Goal: Transaction & Acquisition: Purchase product/service

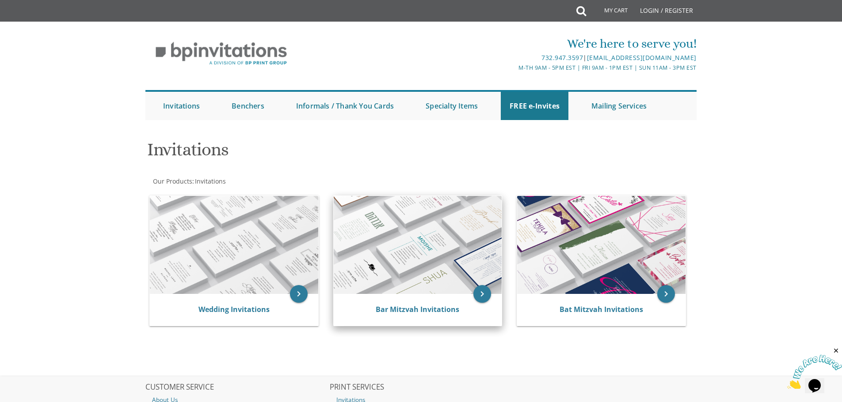
click at [421, 275] on img at bounding box center [418, 245] width 168 height 98
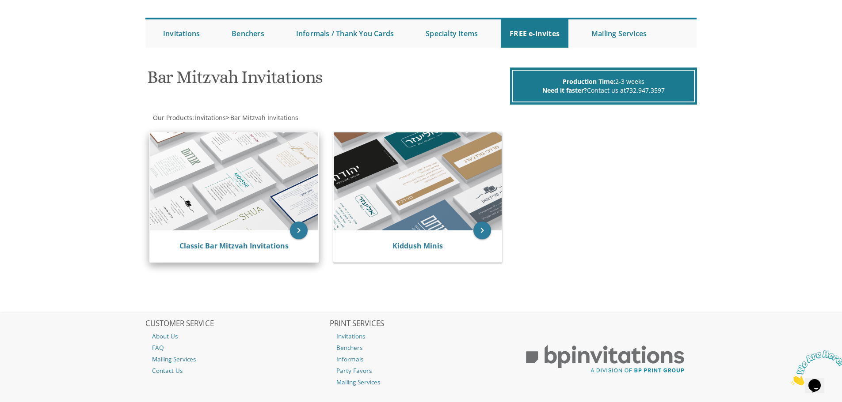
scroll to position [74, 0]
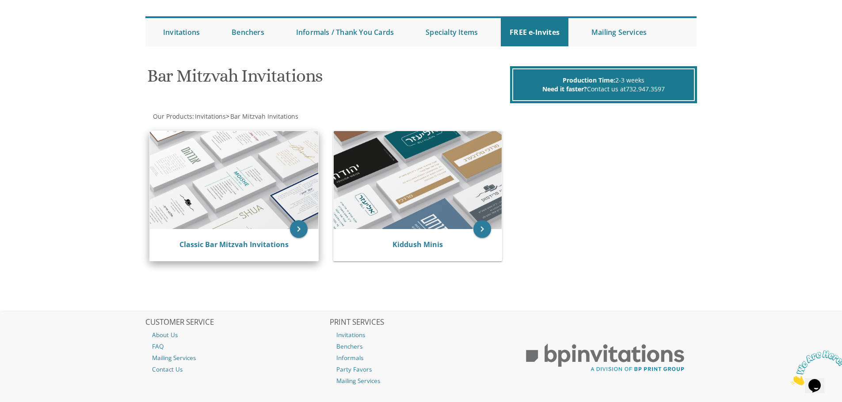
click at [292, 209] on img at bounding box center [234, 180] width 168 height 98
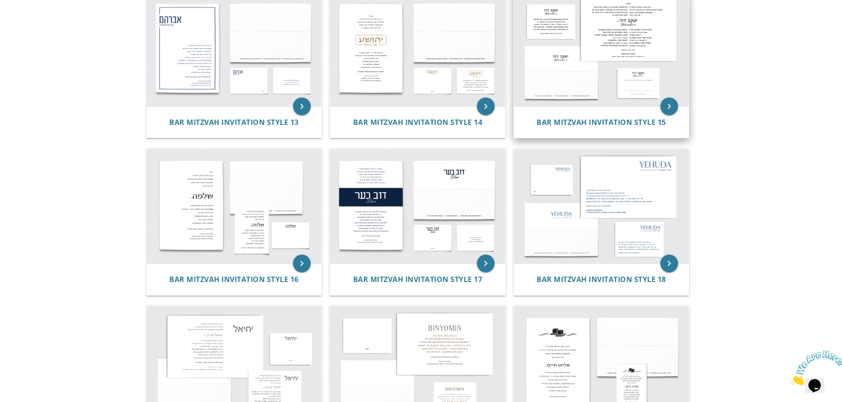
scroll to position [839, 0]
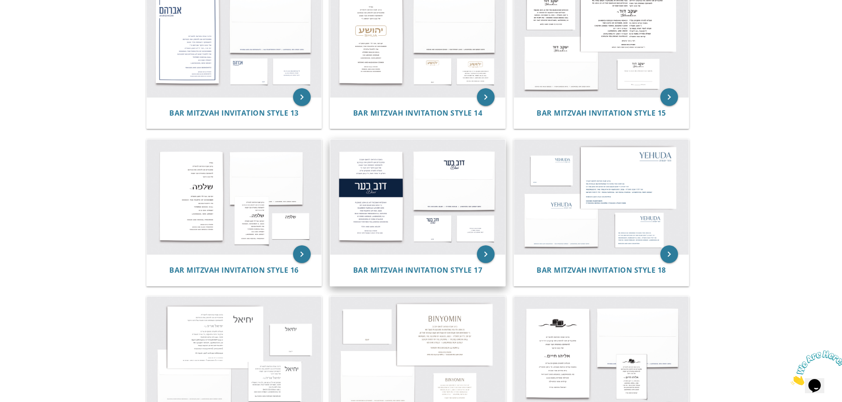
click at [383, 213] on img at bounding box center [417, 197] width 175 height 115
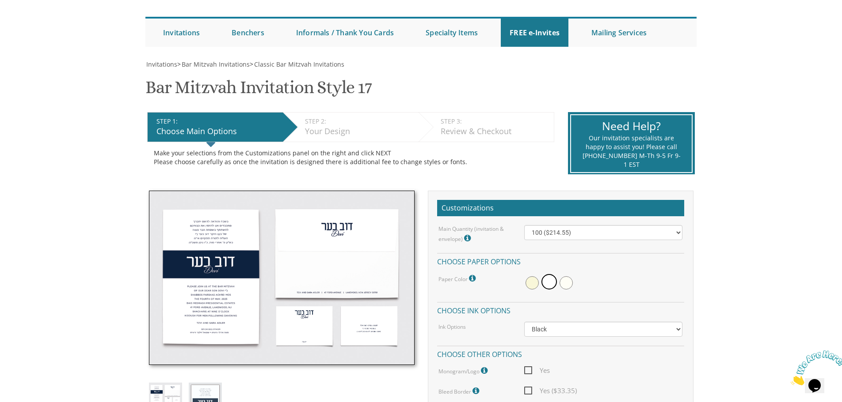
scroll to position [74, 0]
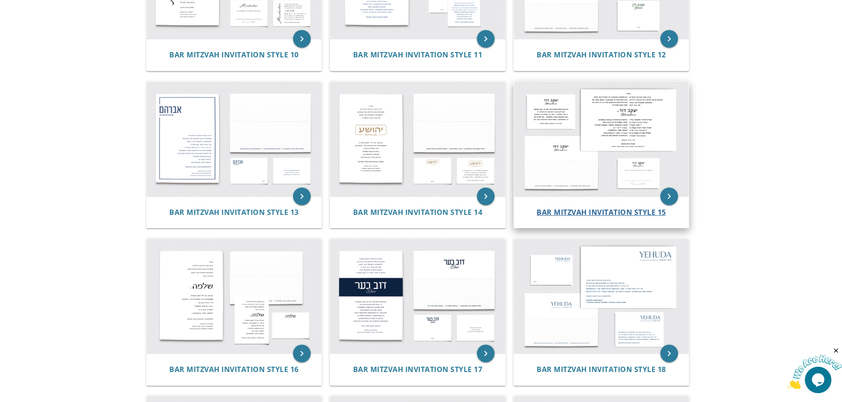
scroll to position [707, 0]
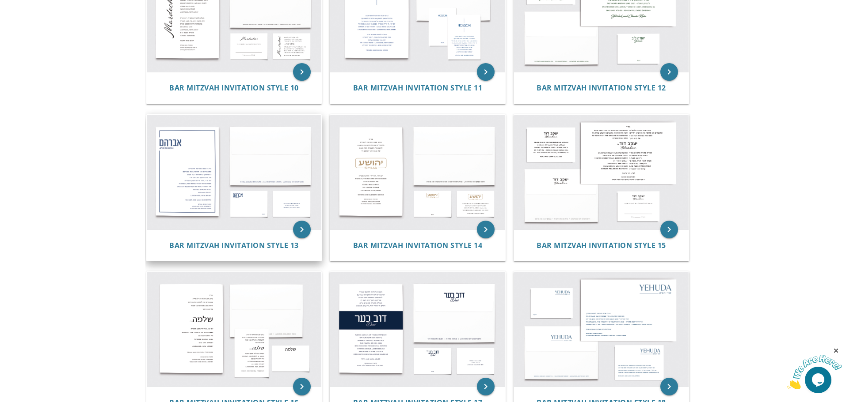
click at [185, 166] on img at bounding box center [234, 172] width 175 height 115
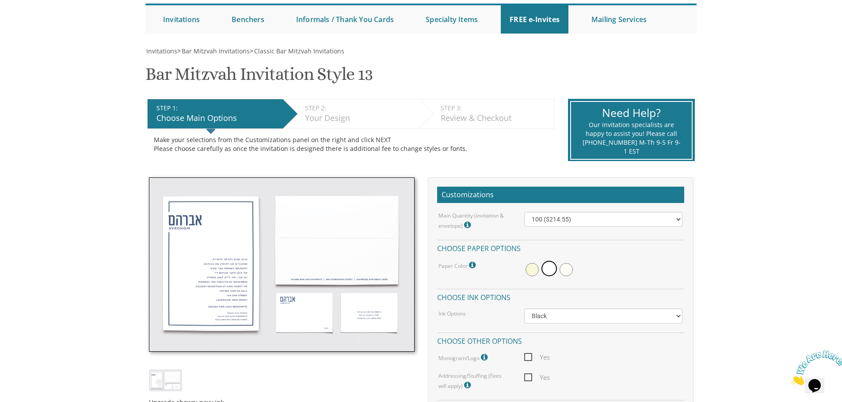
scroll to position [88, 0]
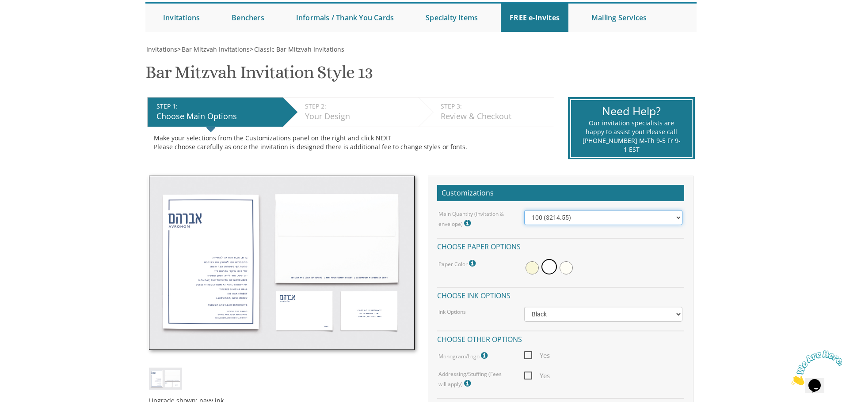
click at [678, 219] on select "100 ($214.55) 200 ($254.60) 300 ($294.25) 400 ($333.55) 500 ($373.90) 600 ($413…" at bounding box center [603, 217] width 158 height 15
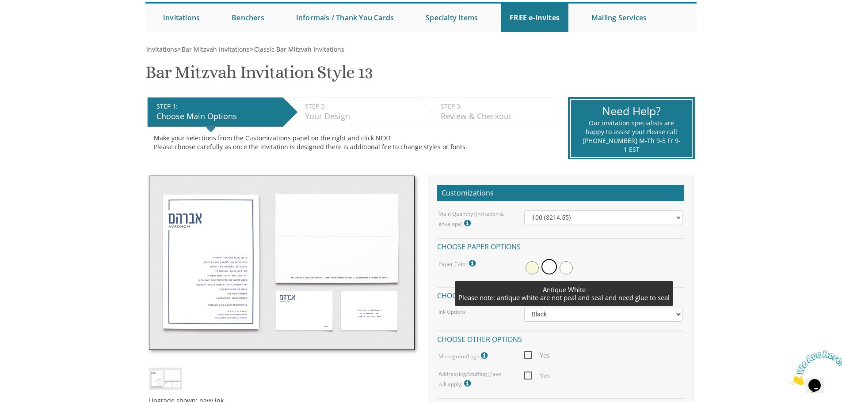
click at [565, 266] on span at bounding box center [565, 268] width 13 height 13
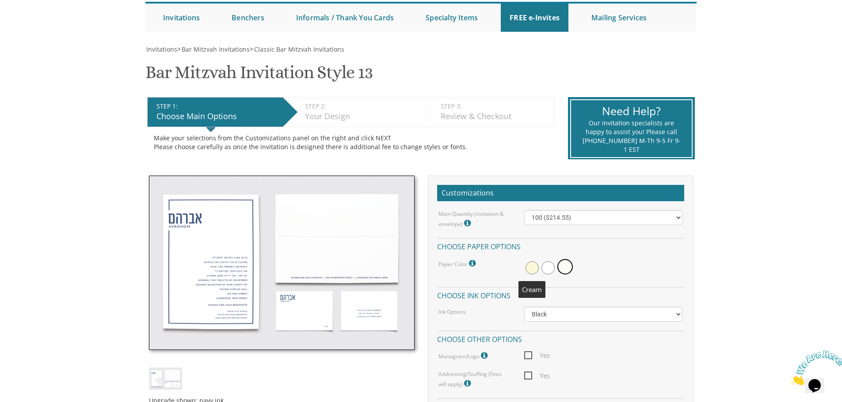
click at [525, 268] on span at bounding box center [531, 268] width 13 height 13
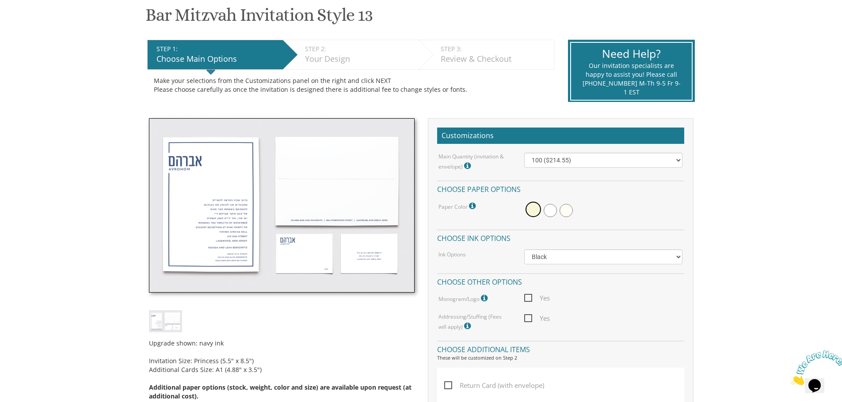
scroll to position [162, 0]
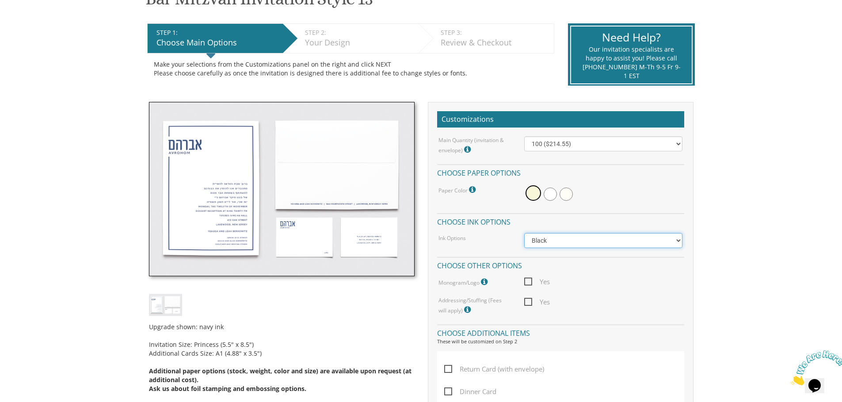
click at [678, 243] on select "Black Colored Ink ($65.00) Black + One Color ($100.00) Two Colors ($137.95)" at bounding box center [603, 240] width 158 height 15
click at [524, 233] on select "Black Colored Ink ($65.00) Black + One Color ($100.00) Two Colors ($137.95)" at bounding box center [603, 240] width 158 height 15
click at [525, 283] on span "Yes" at bounding box center [537, 282] width 26 height 11
click at [525, 283] on input "Yes" at bounding box center [527, 281] width 6 height 6
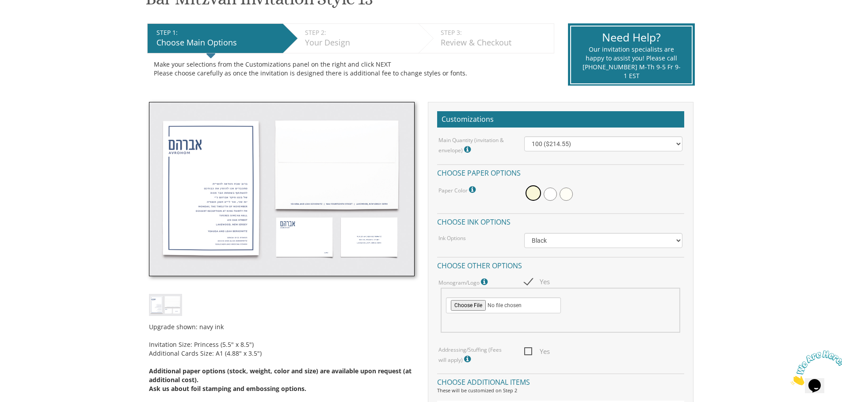
click at [527, 281] on span "Yes" at bounding box center [537, 282] width 26 height 11
click at [527, 281] on input "Yes" at bounding box center [527, 281] width 6 height 6
checkbox input "false"
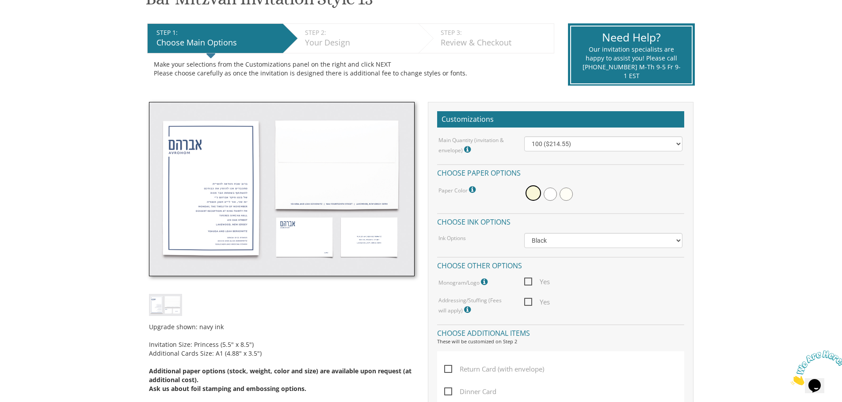
click at [527, 303] on span "Yes" at bounding box center [537, 302] width 26 height 11
click at [527, 303] on input "Yes" at bounding box center [527, 302] width 6 height 6
click at [527, 303] on span "Yes" at bounding box center [537, 302] width 26 height 11
click at [527, 303] on input "Yes" at bounding box center [527, 302] width 6 height 6
checkbox input "false"
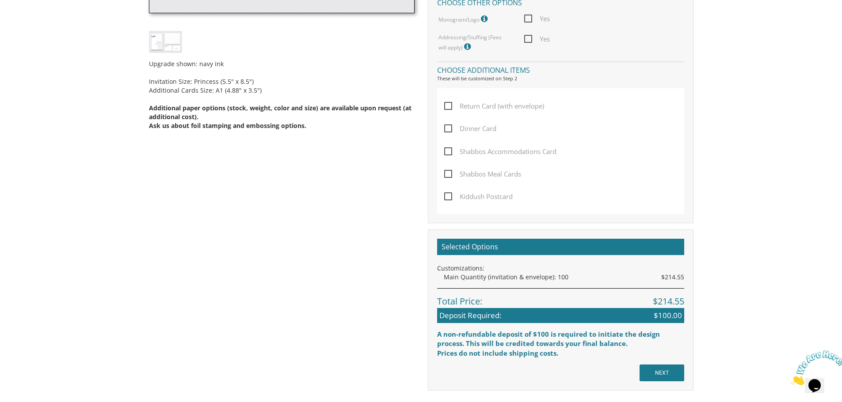
scroll to position [427, 0]
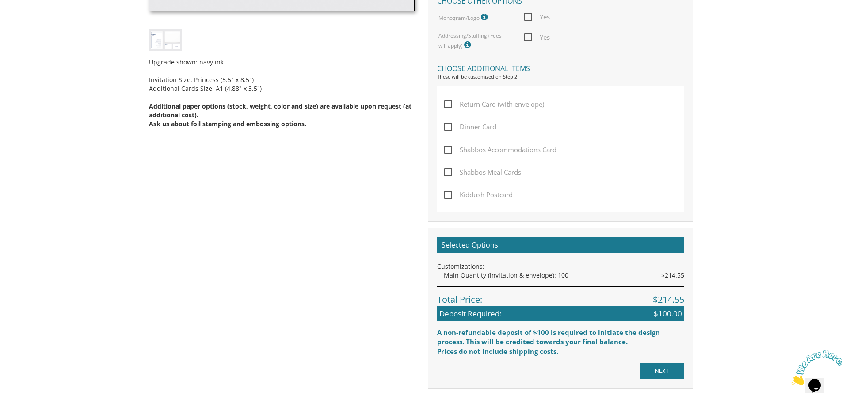
click at [444, 106] on span "Return Card (with envelope)" at bounding box center [494, 104] width 100 height 11
click at [444, 106] on input "Return Card (with envelope)" at bounding box center [447, 104] width 6 height 6
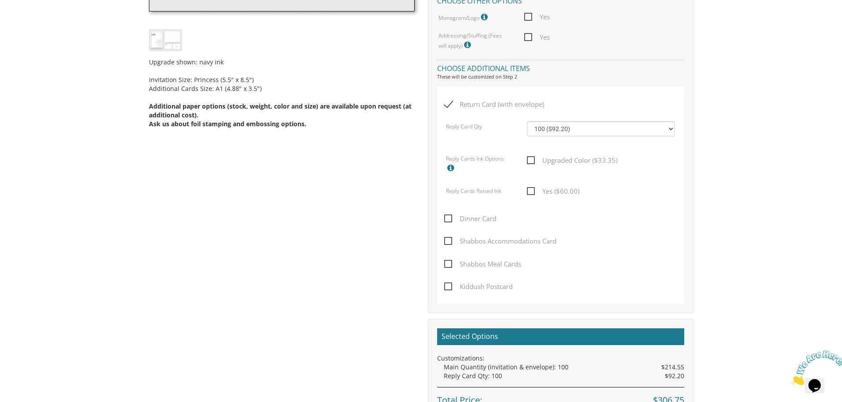
click at [444, 105] on span "Return Card (with envelope)" at bounding box center [494, 104] width 100 height 11
click at [444, 105] on input "Return Card (with envelope)" at bounding box center [447, 104] width 6 height 6
checkbox input "false"
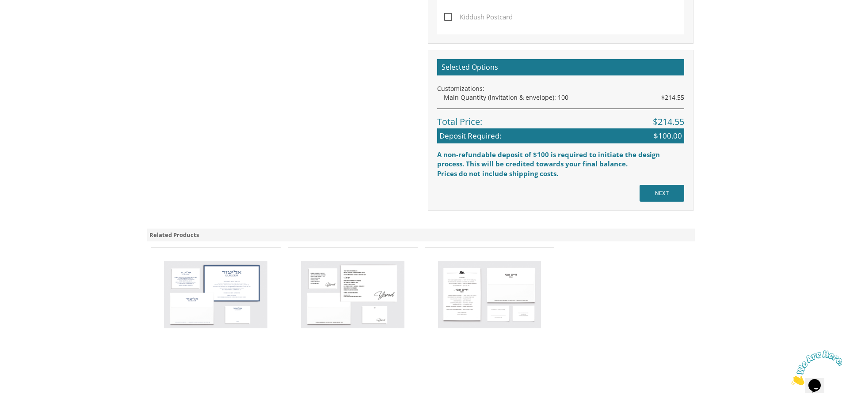
scroll to position [604, 0]
